Goal: Navigation & Orientation: Find specific page/section

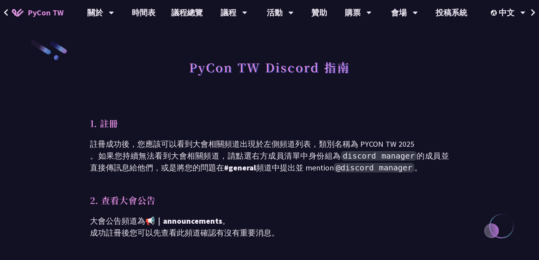
scroll to position [45, 0]
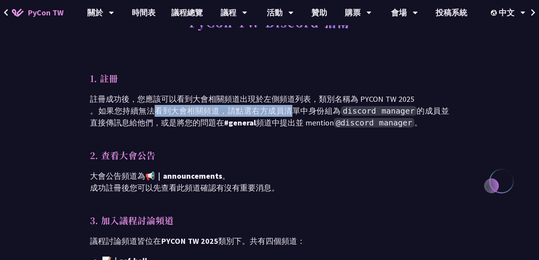
drag, startPoint x: 156, startPoint y: 108, endPoint x: 291, endPoint y: 111, distance: 134.2
click at [291, 111] on p "註冊成功後，您應該可以看到大會相關頻道出現於左側頻道列表，類別名稱為 PYCON TW 2025 。如果您持續無法看到大會相關頻道，請點選右方成員清單中身份組…" at bounding box center [269, 111] width 359 height 36
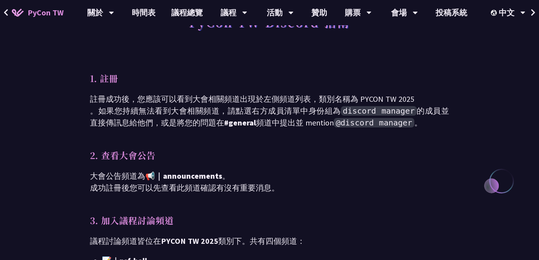
scroll to position [90, 0]
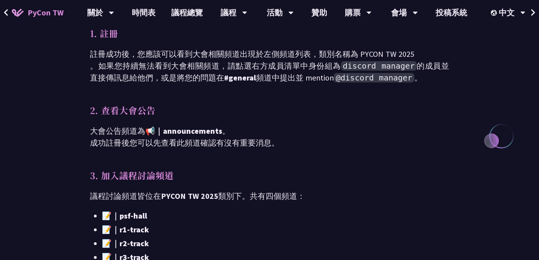
click at [199, 134] on span "📢｜announcements" at bounding box center [183, 131] width 77 height 10
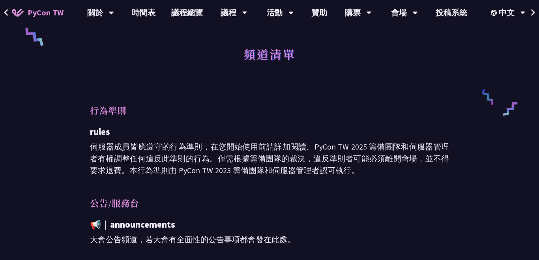
scroll to position [360, 0]
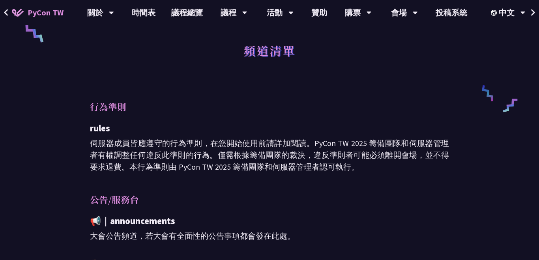
click at [174, 133] on p "rules" at bounding box center [269, 129] width 359 height 14
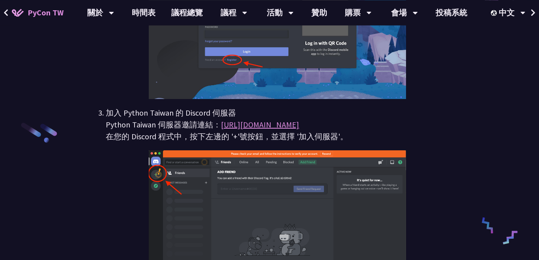
scroll to position [945, 0]
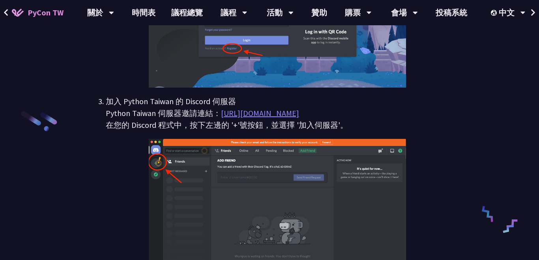
click at [254, 116] on link "[URL][DOMAIN_NAME]" at bounding box center [260, 113] width 78 height 10
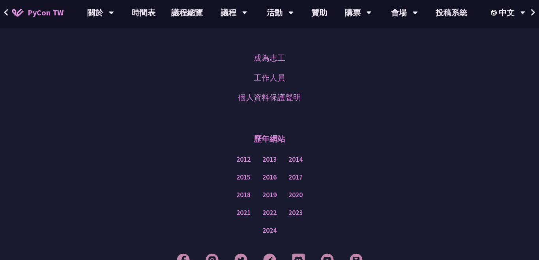
scroll to position [1395, 0]
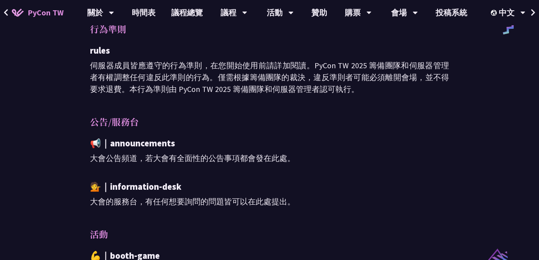
scroll to position [422, 0]
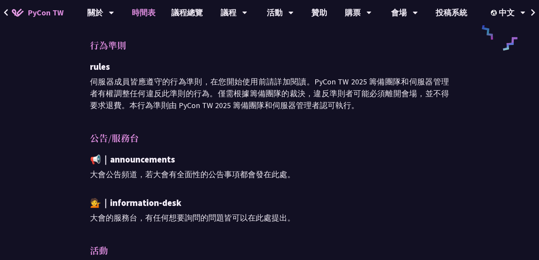
click at [144, 9] on link "時間表" at bounding box center [143, 12] width 39 height 25
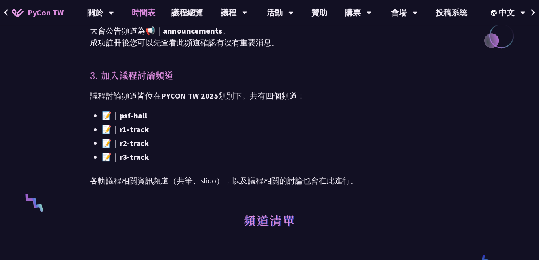
scroll to position [180, 0]
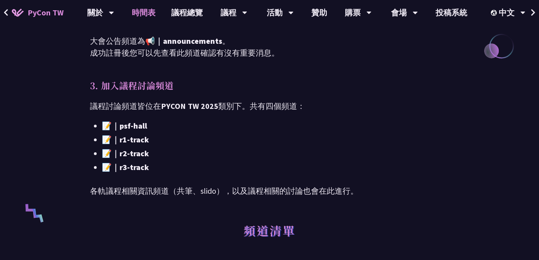
click at [143, 143] on span "📝｜r1-track" at bounding box center [125, 140] width 47 height 10
click at [102, 144] on li "📝｜r1-track" at bounding box center [275, 140] width 347 height 12
click at [127, 127] on span "📝｜psf-hall" at bounding box center [124, 126] width 45 height 10
